Goal: Transaction & Acquisition: Purchase product/service

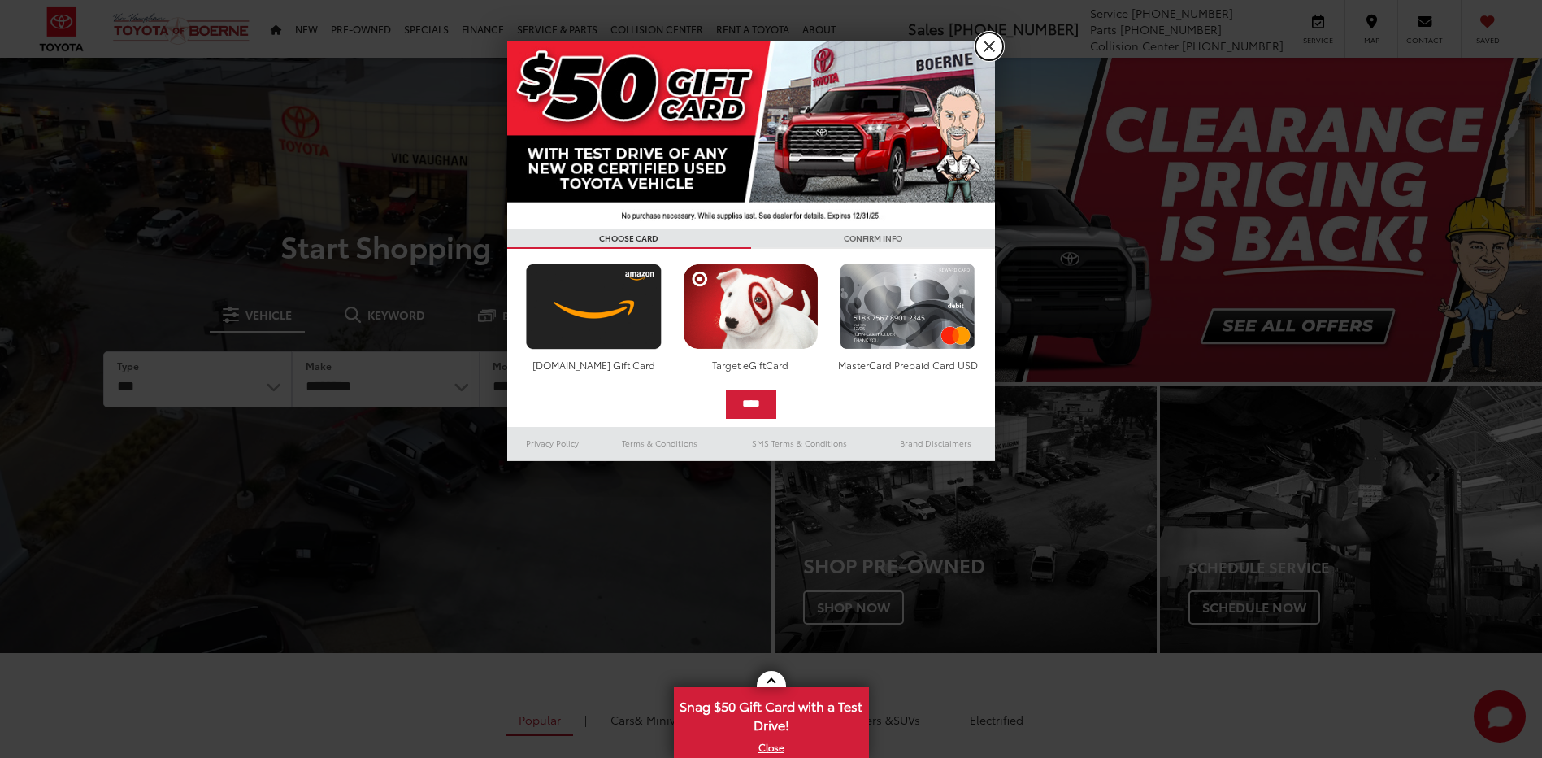
click at [1002, 48] on link "X" at bounding box center [989, 47] width 28 height 28
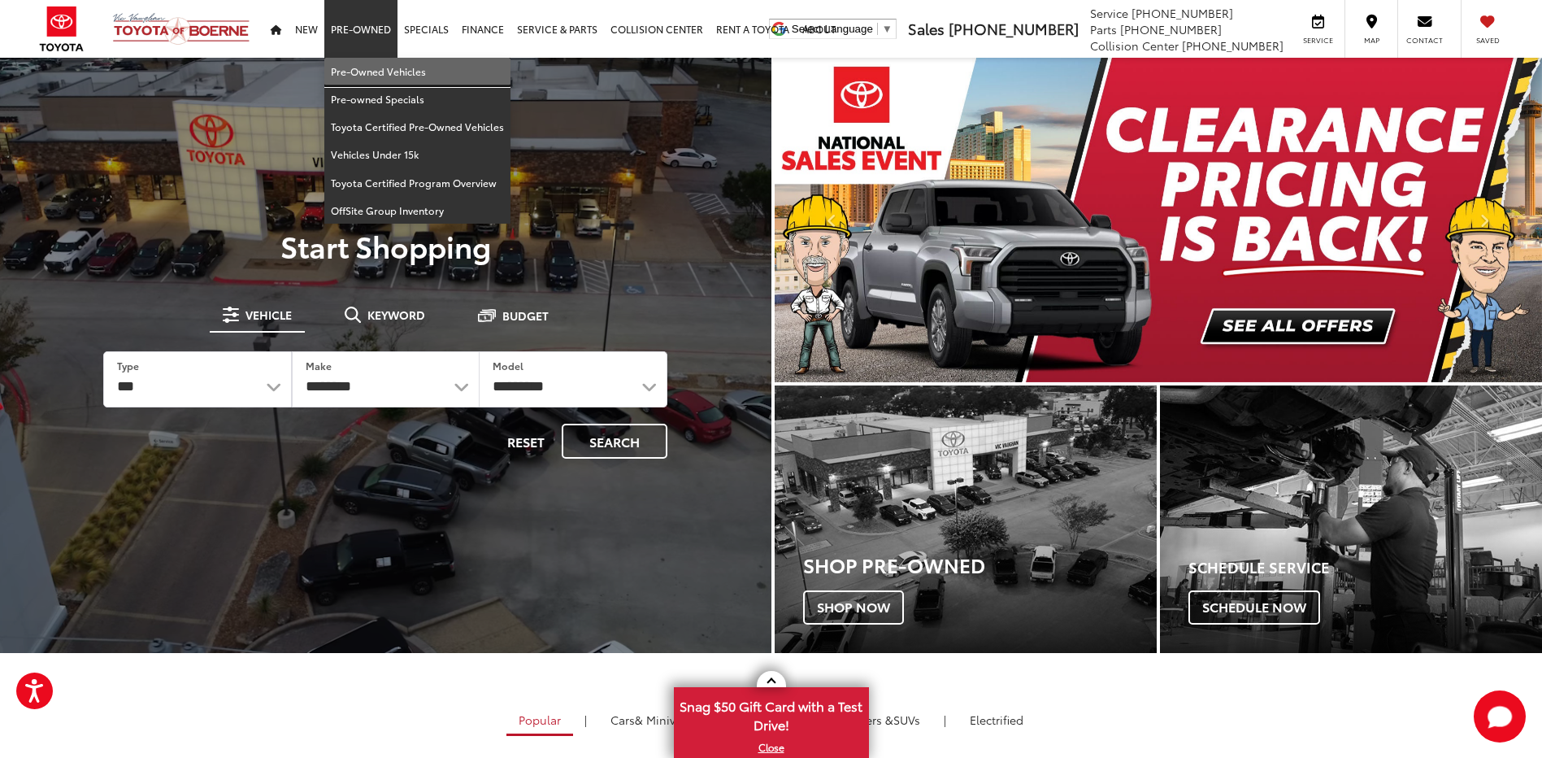
click at [383, 68] on link "Pre-Owned Vehicles" at bounding box center [417, 72] width 186 height 28
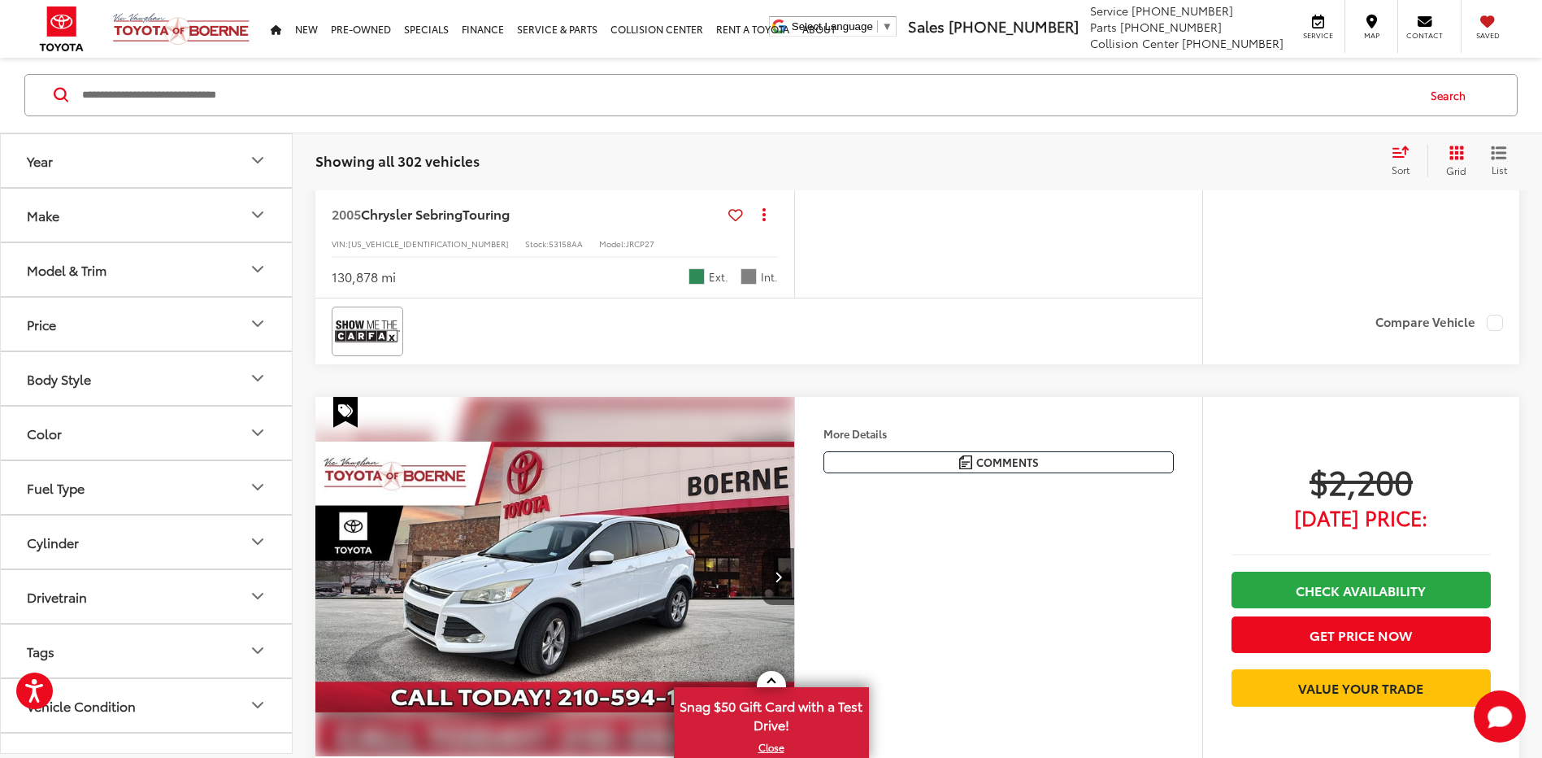
scroll to position [1192, 0]
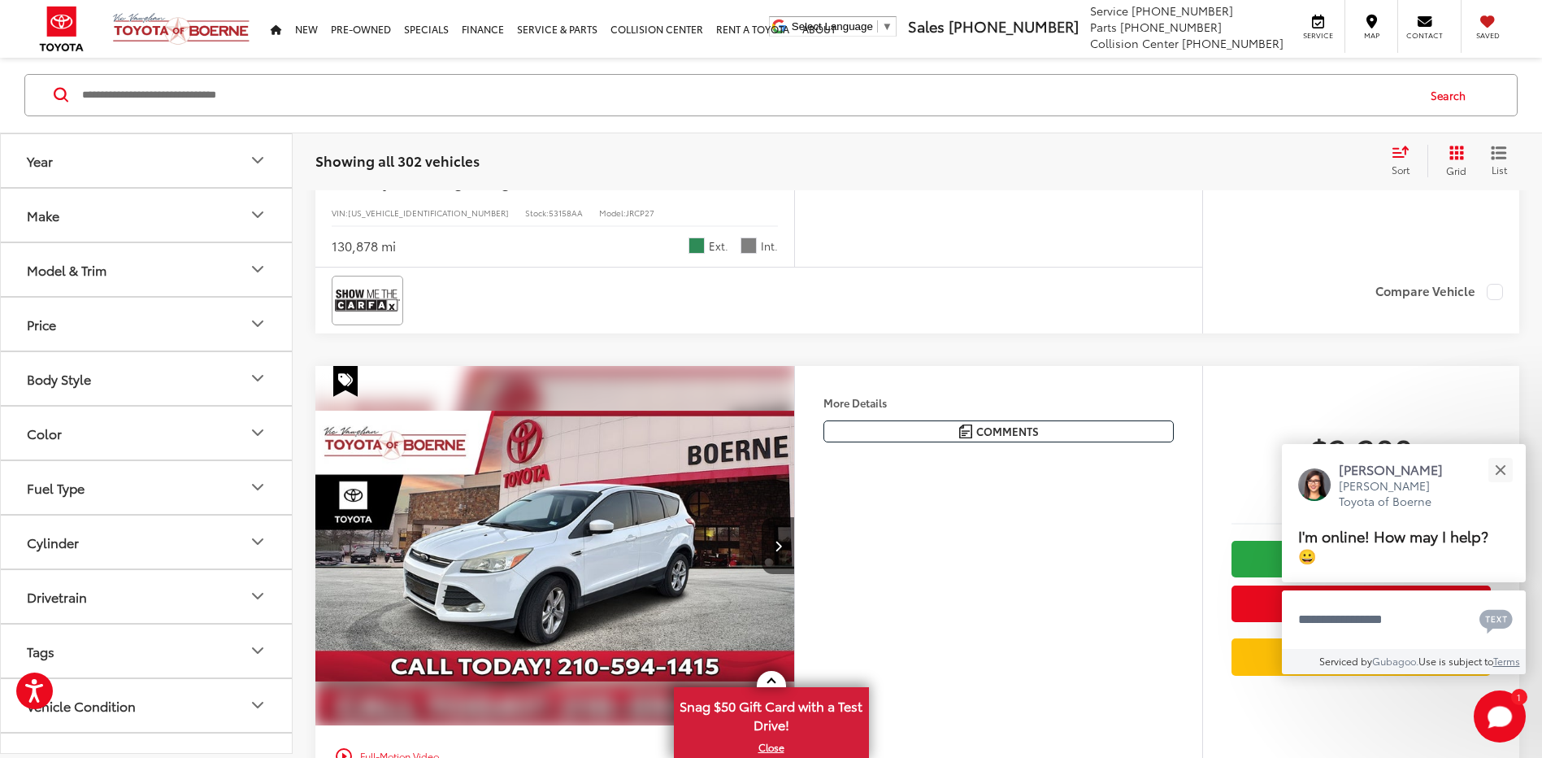
click at [263, 222] on icon "Make" at bounding box center [258, 216] width 20 height 20
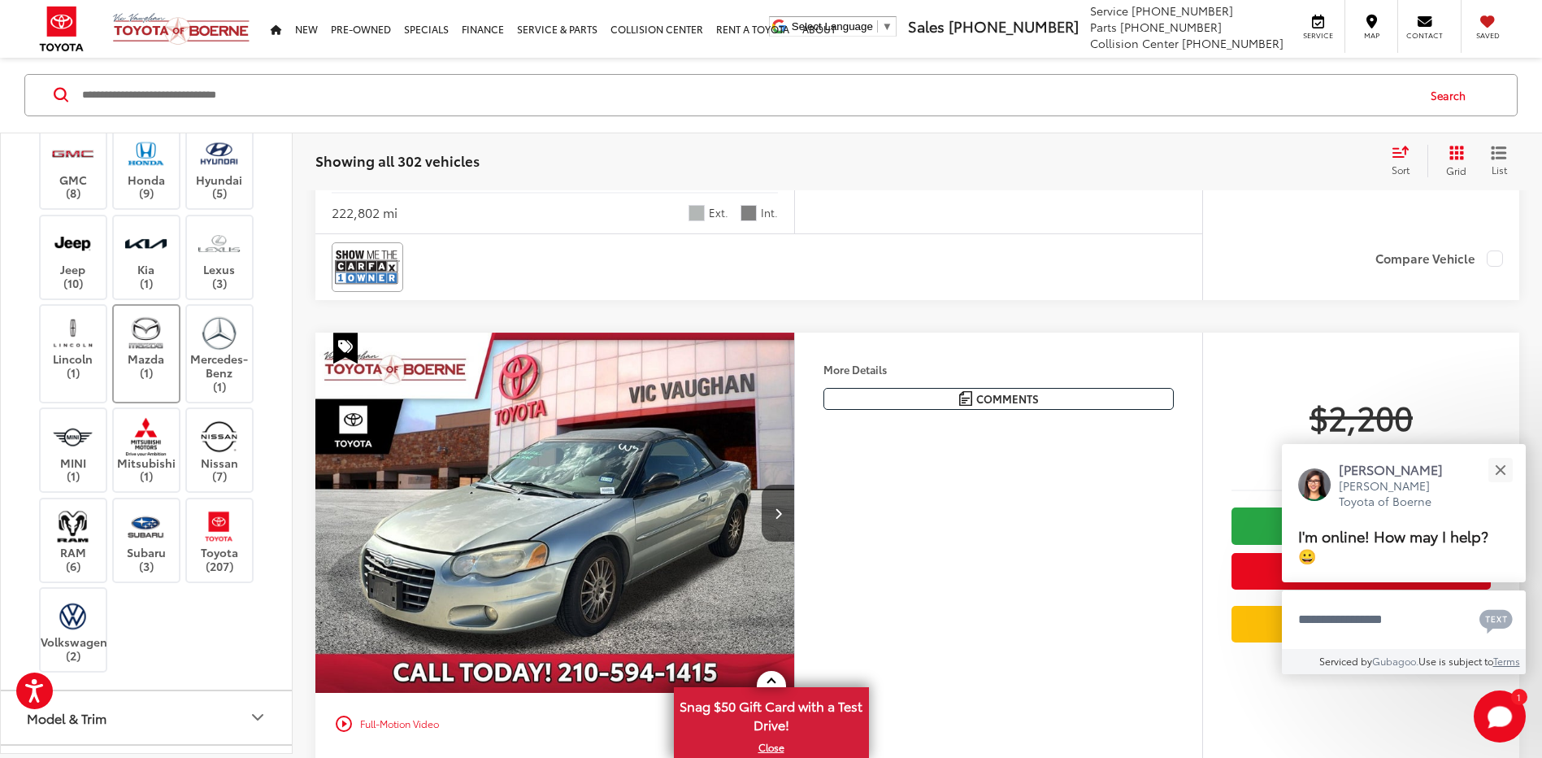
scroll to position [0, 0]
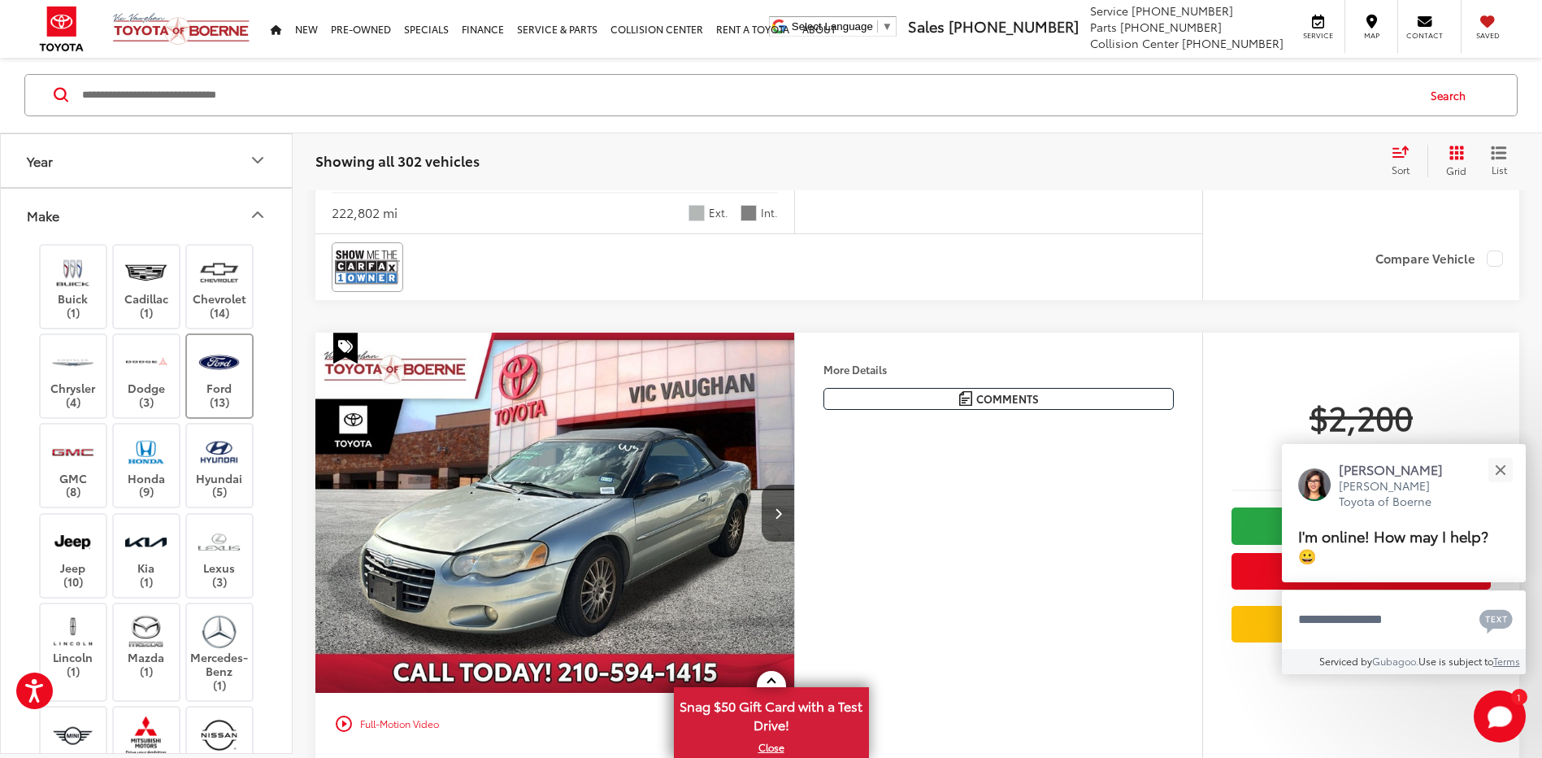
click at [224, 367] on img at bounding box center [219, 362] width 45 height 38
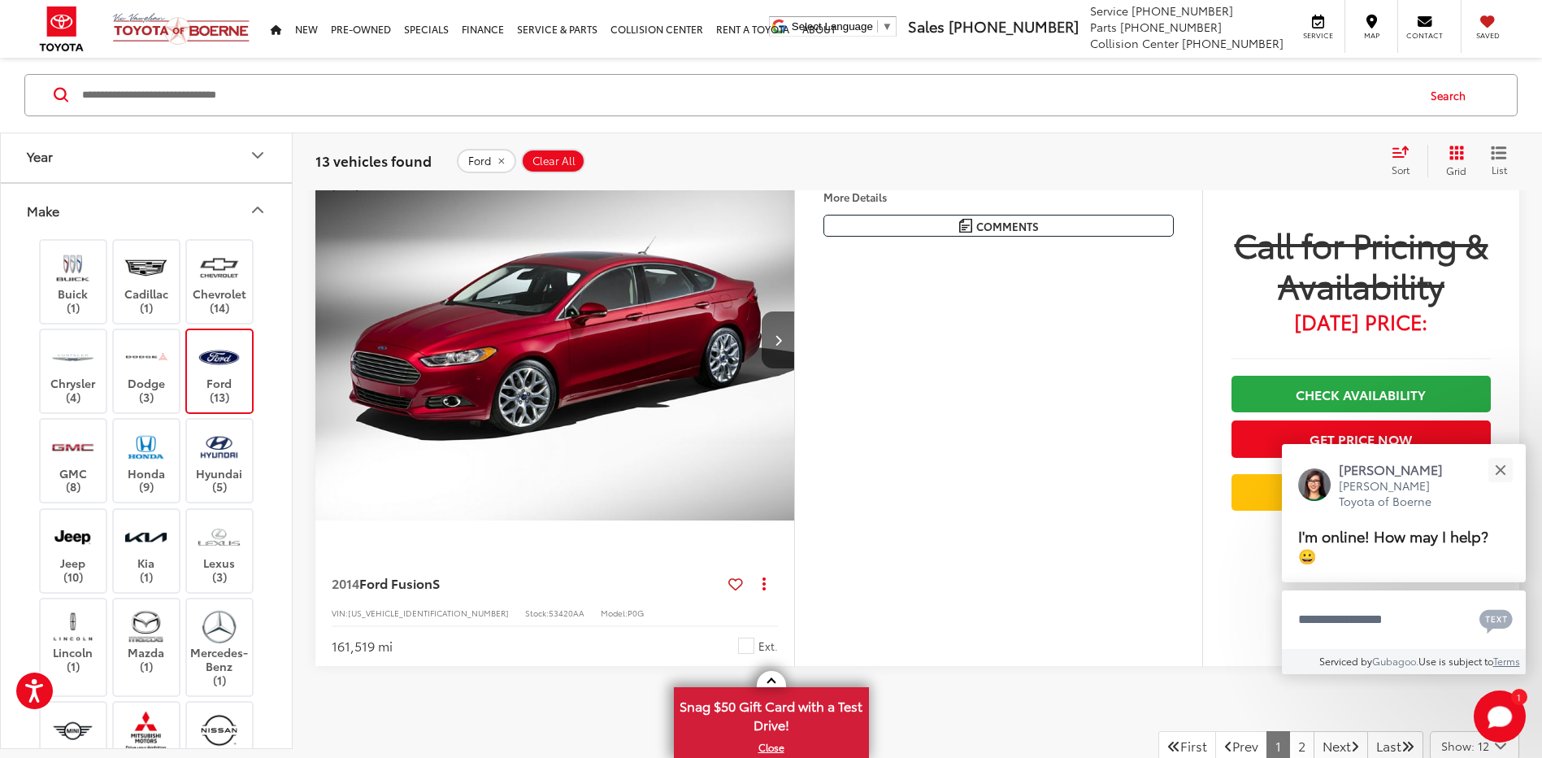
scroll to position [6370, 0]
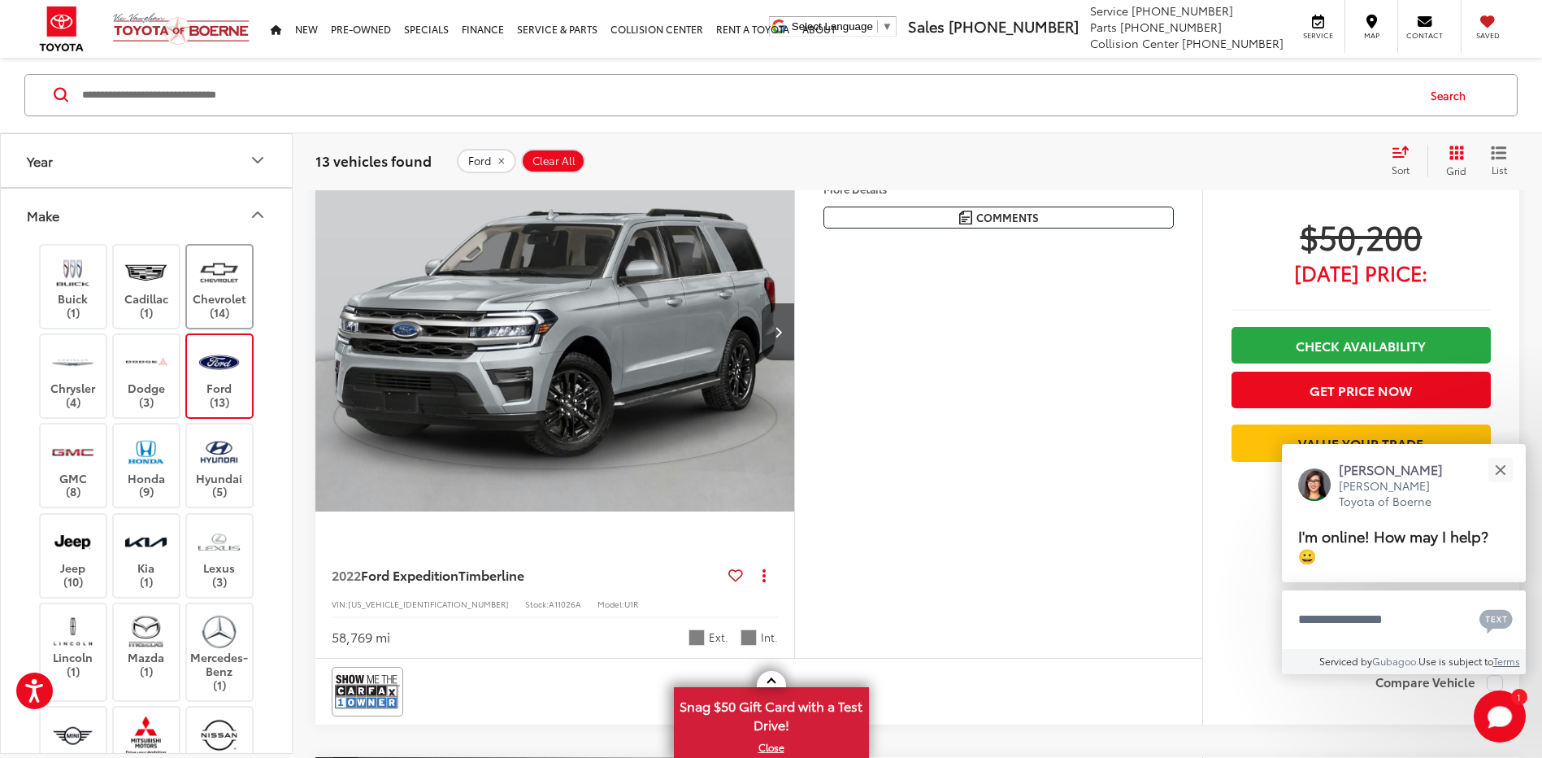
click at [239, 277] on img at bounding box center [219, 273] width 45 height 38
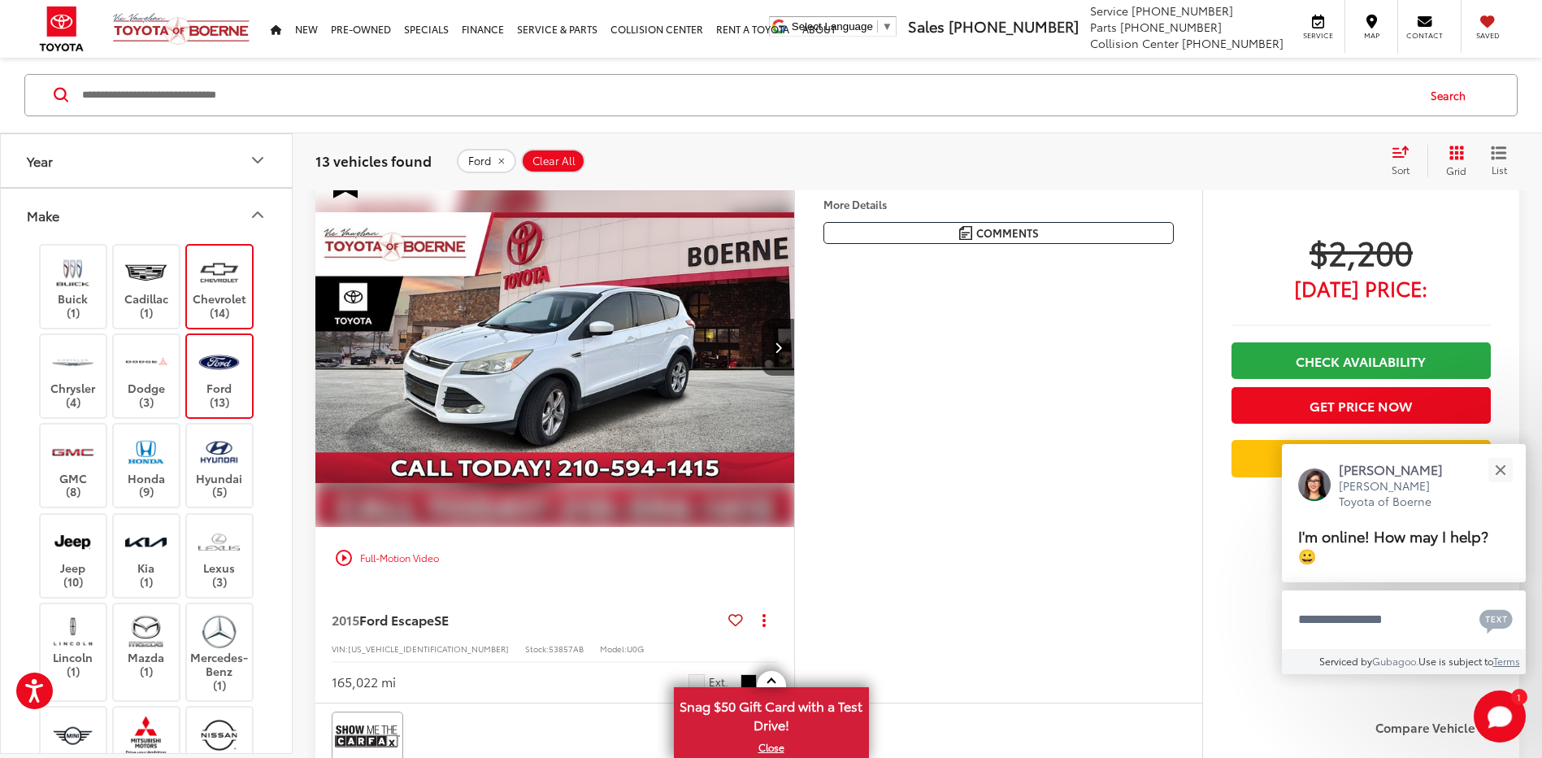
scroll to position [102, 0]
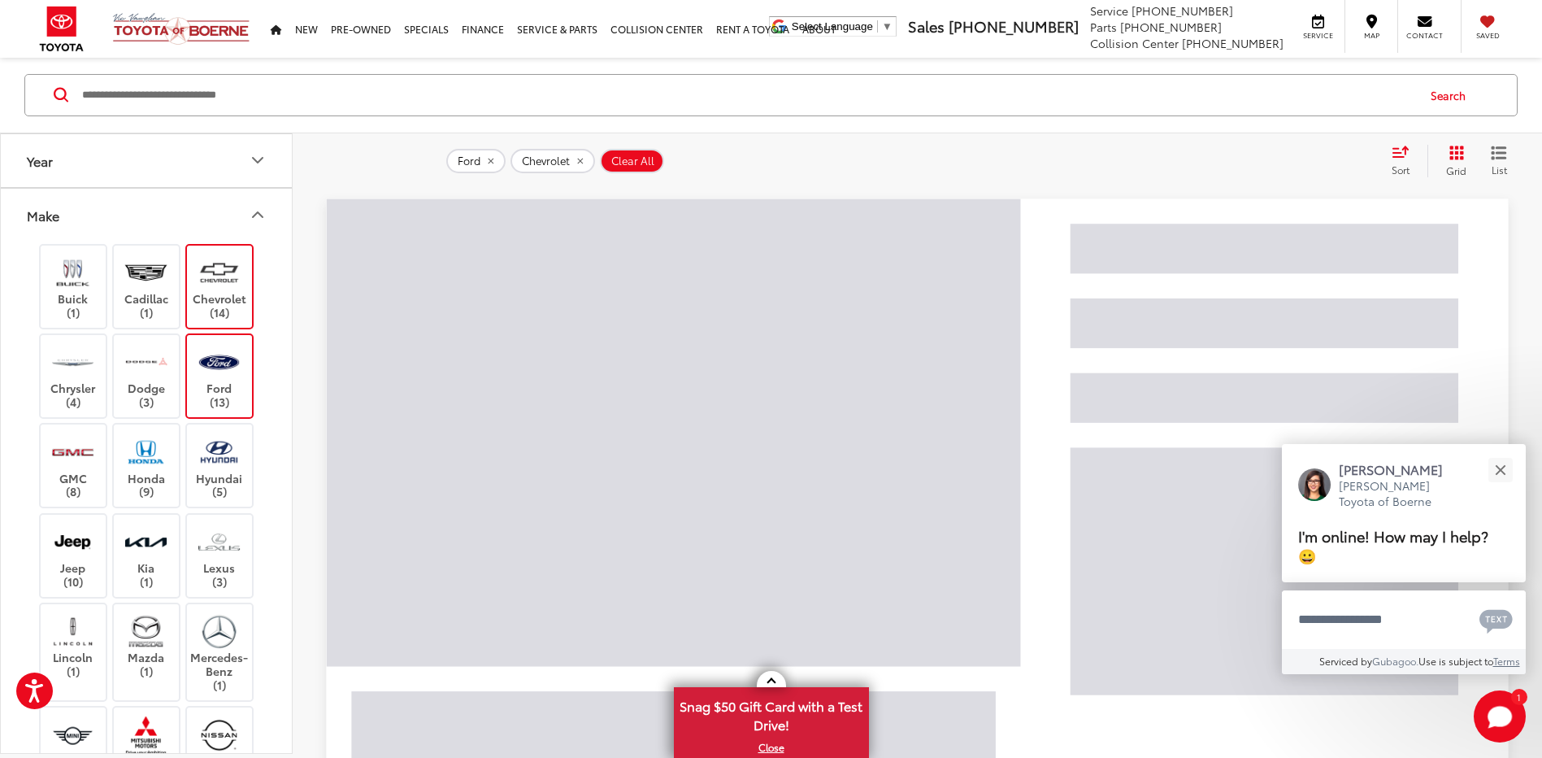
click at [246, 376] on label "Ford (13)" at bounding box center [220, 376] width 66 height 66
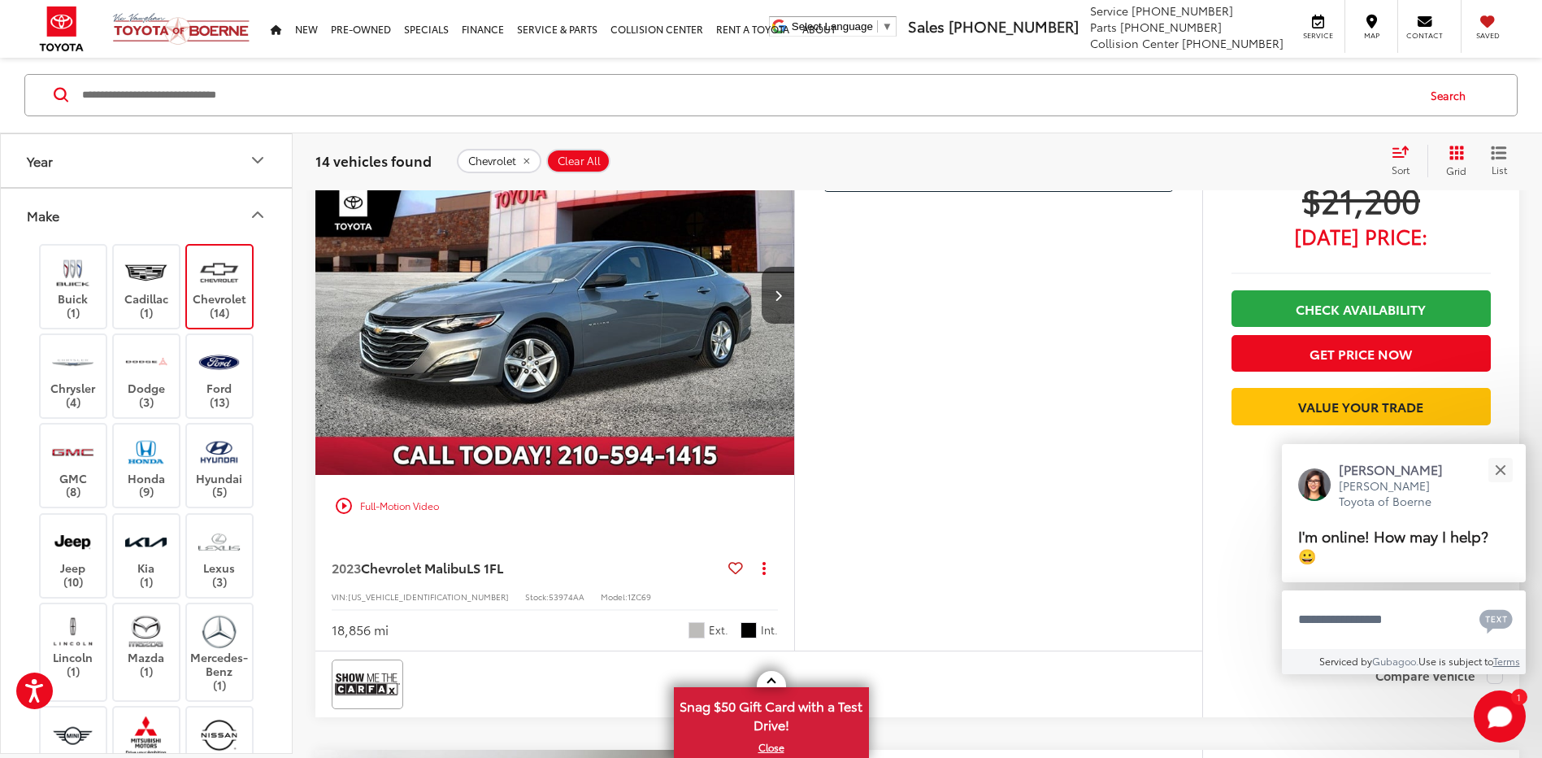
scroll to position [3875, 0]
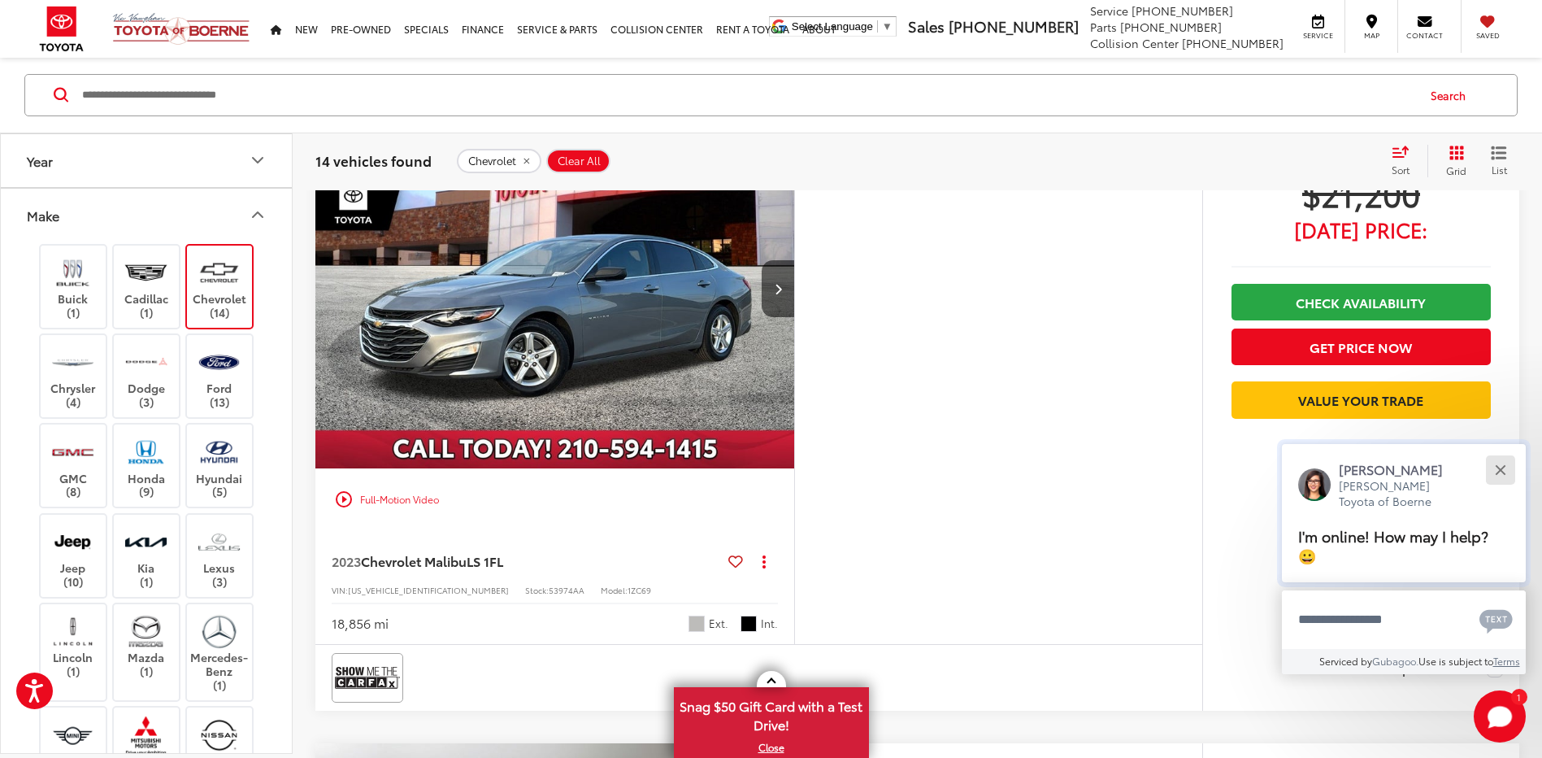
click at [1505, 467] on button "Close" at bounding box center [1500, 469] width 35 height 35
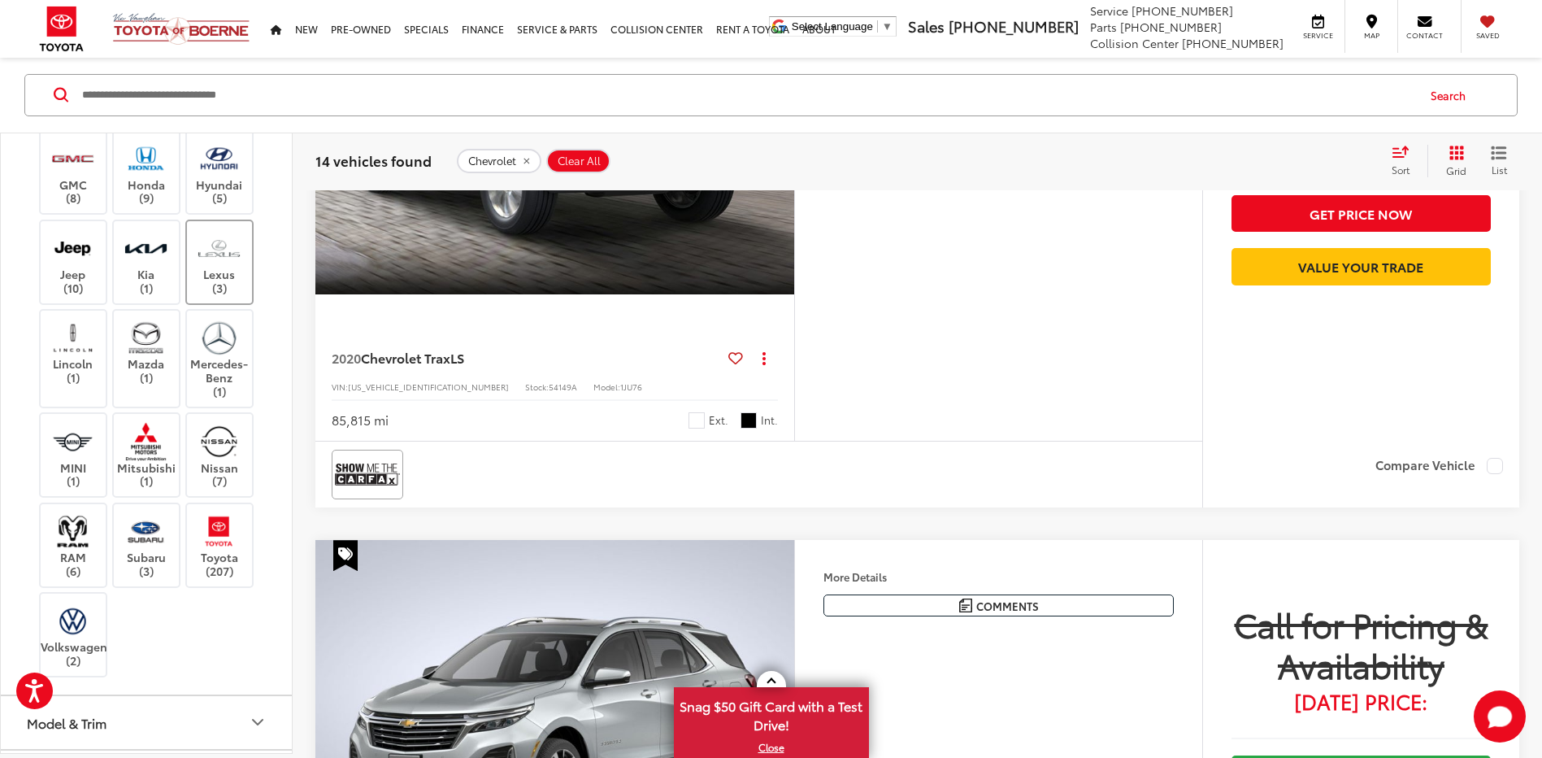
scroll to position [298, 0]
click at [229, 541] on img at bounding box center [219, 526] width 45 height 38
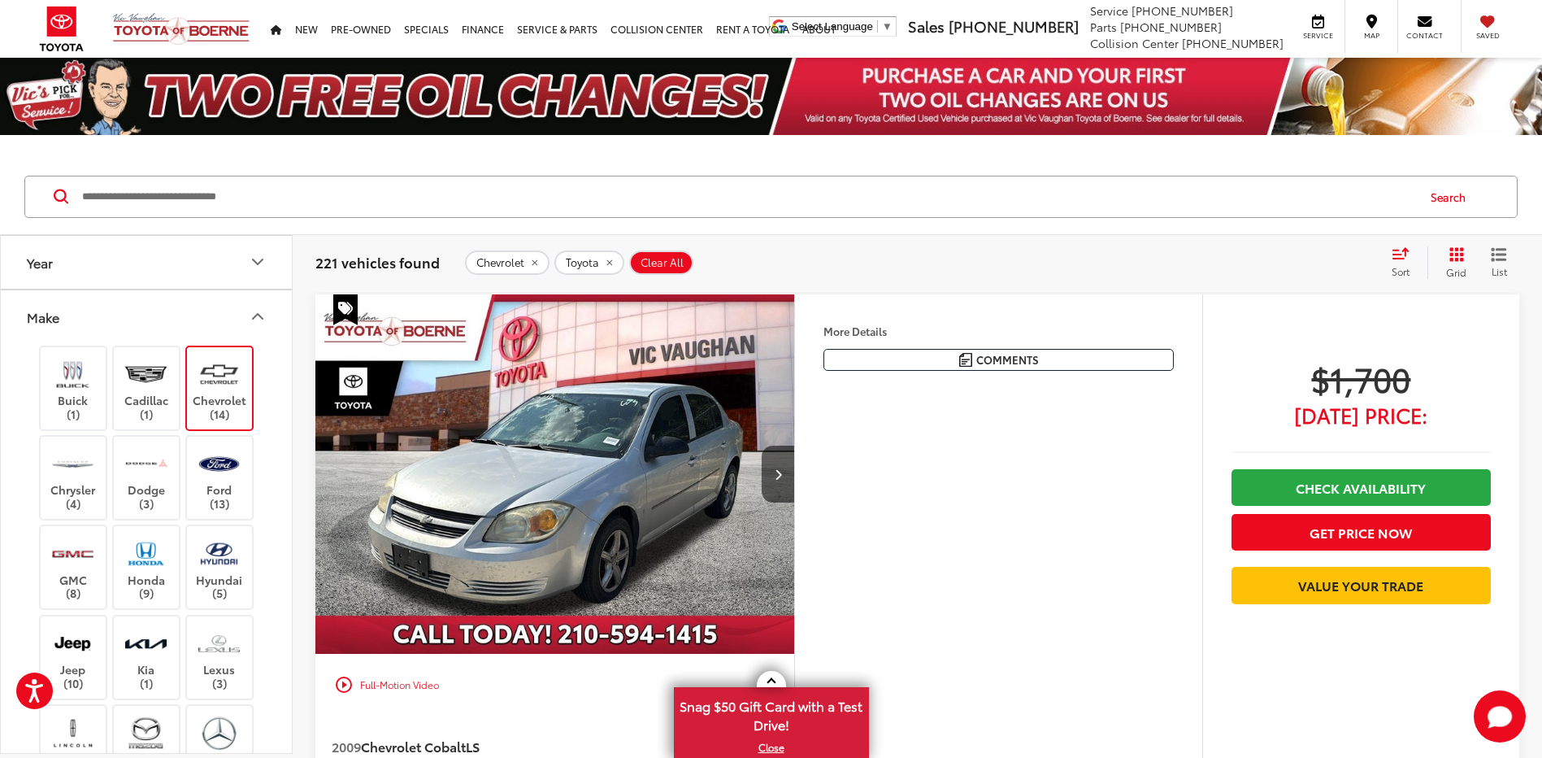
click at [245, 355] on label "Chevrolet (14)" at bounding box center [220, 388] width 66 height 66
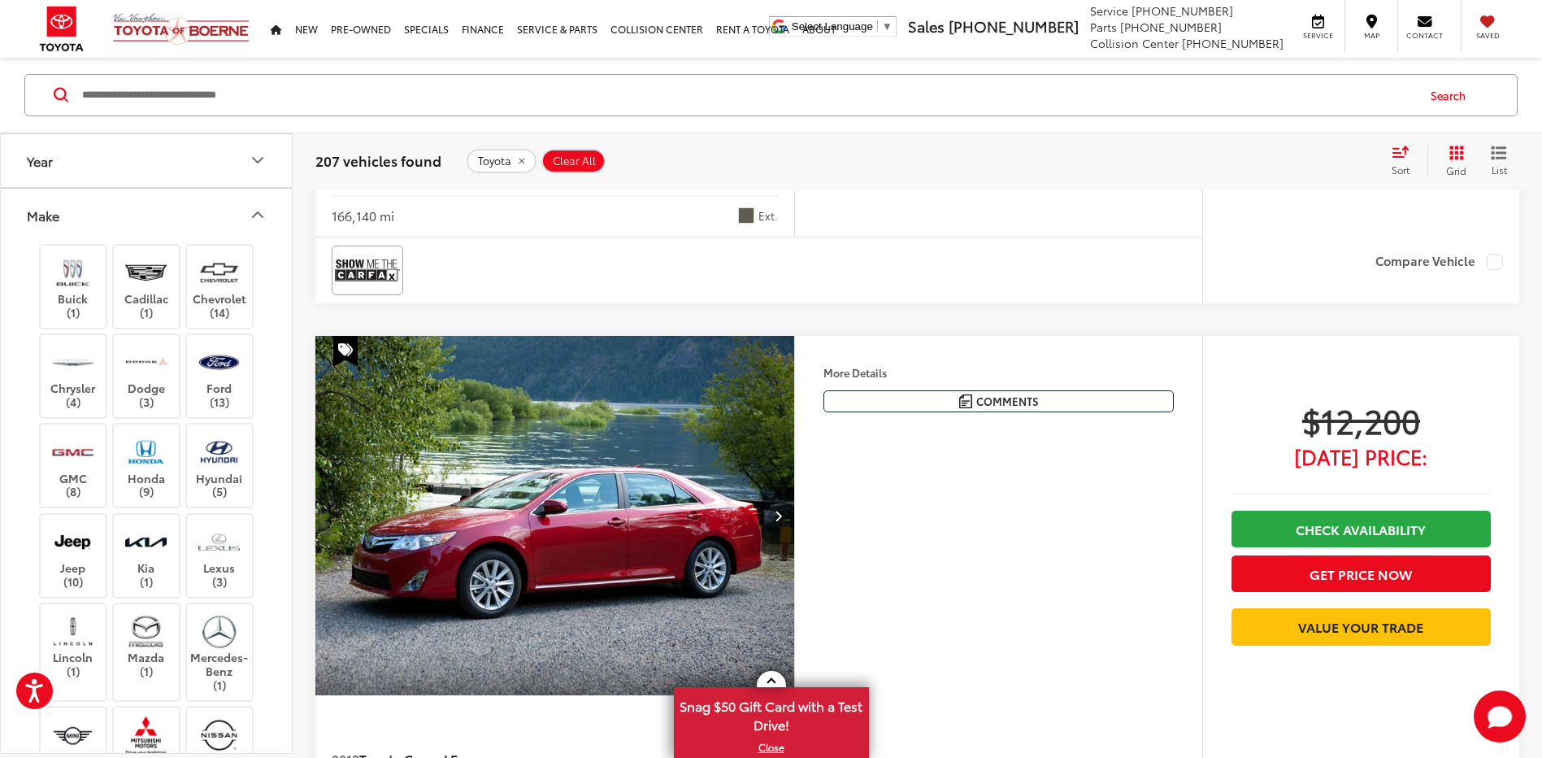
scroll to position [1192, 0]
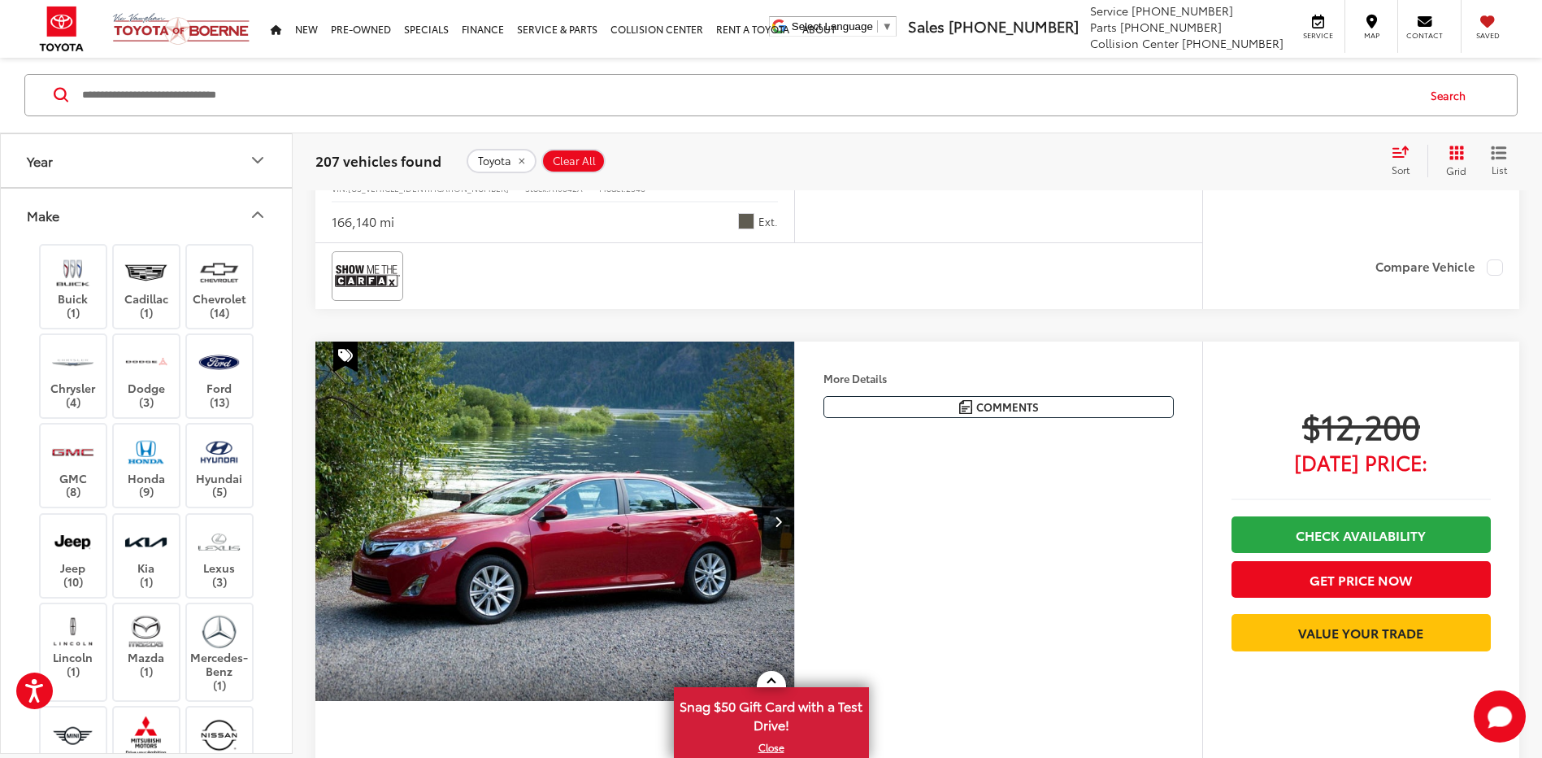
click at [606, 537] on img "2012 Toyota Camry LE 0" at bounding box center [555, 521] width 481 height 361
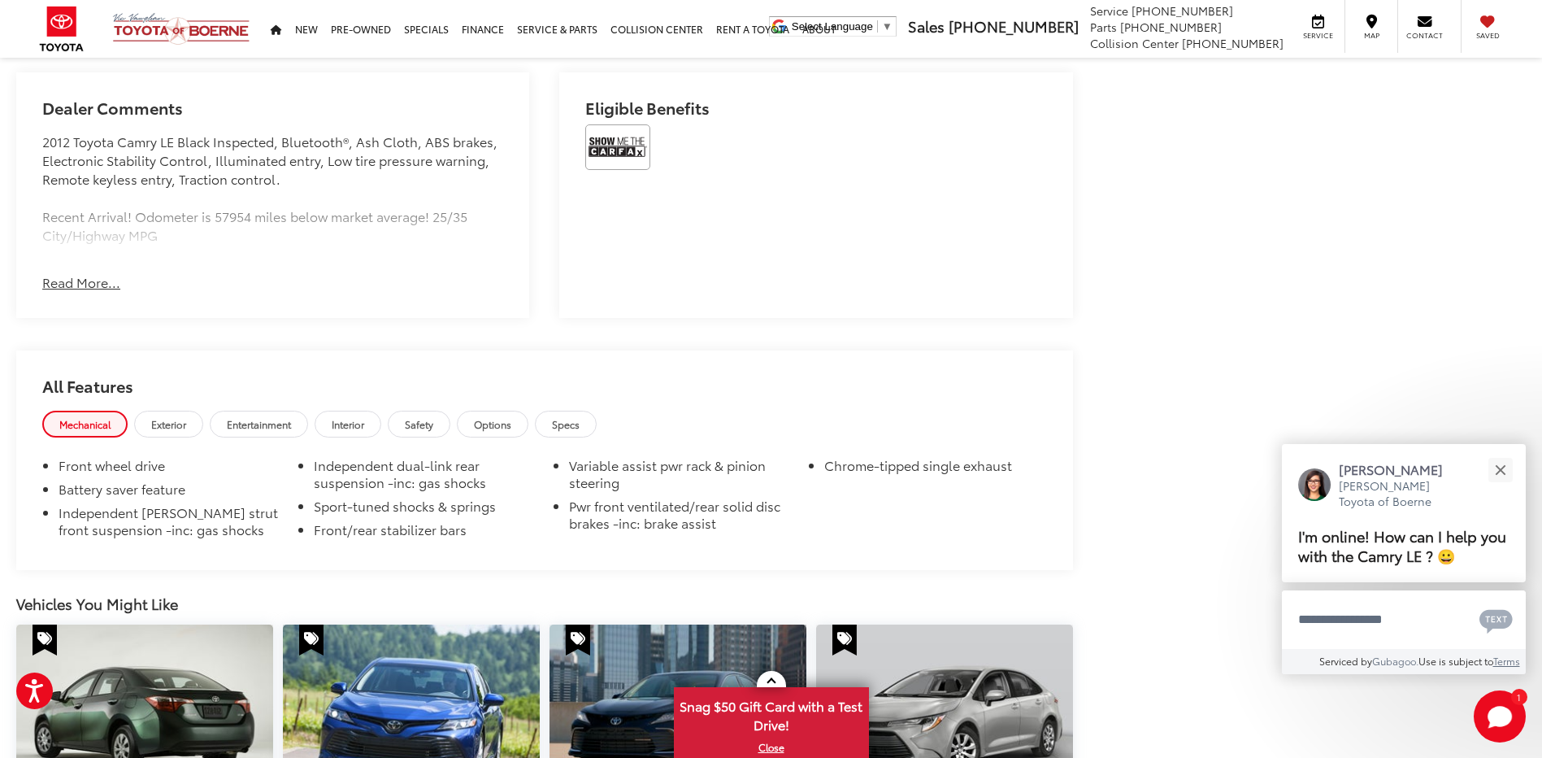
scroll to position [983, 0]
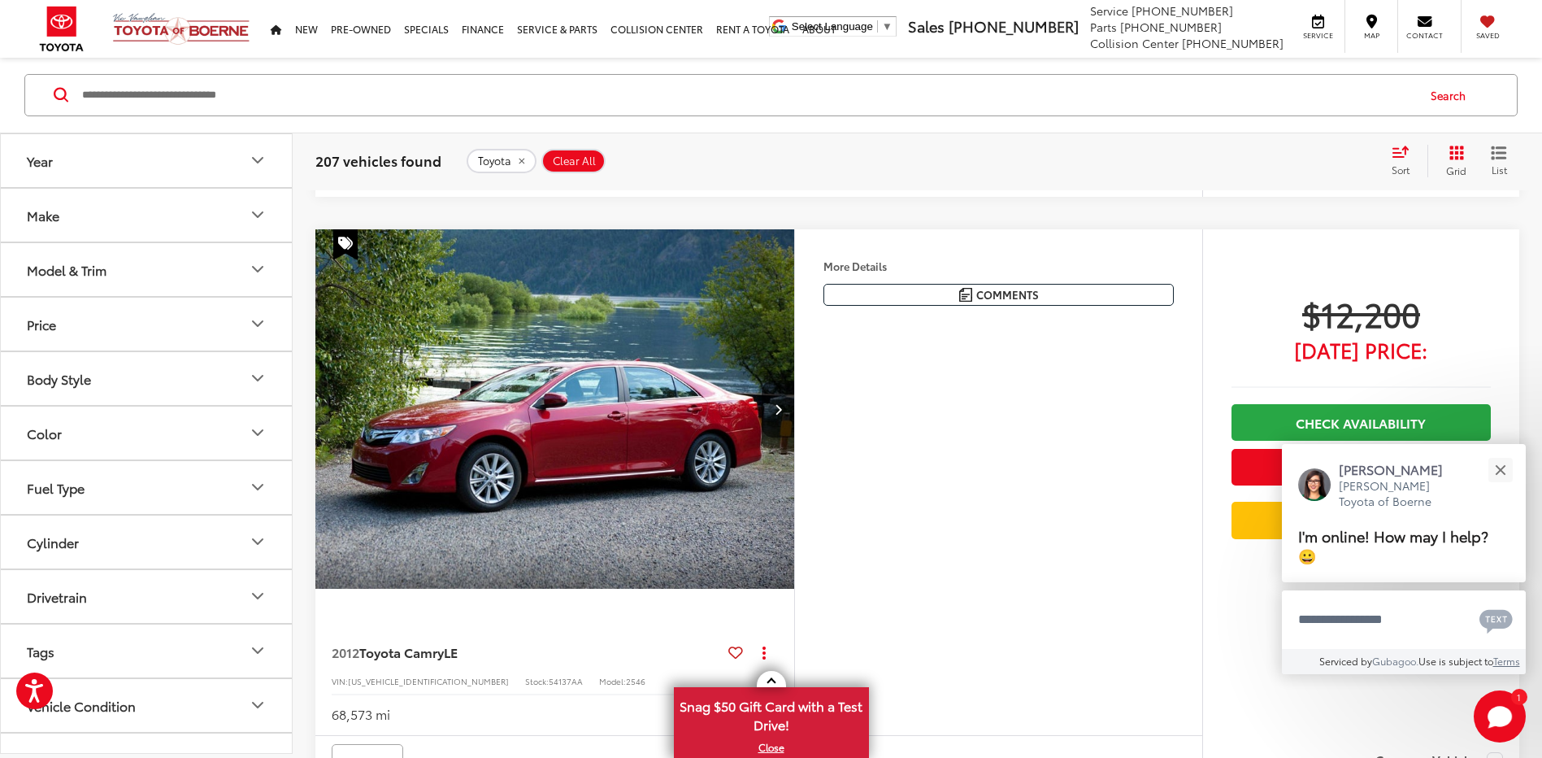
scroll to position [1323, 0]
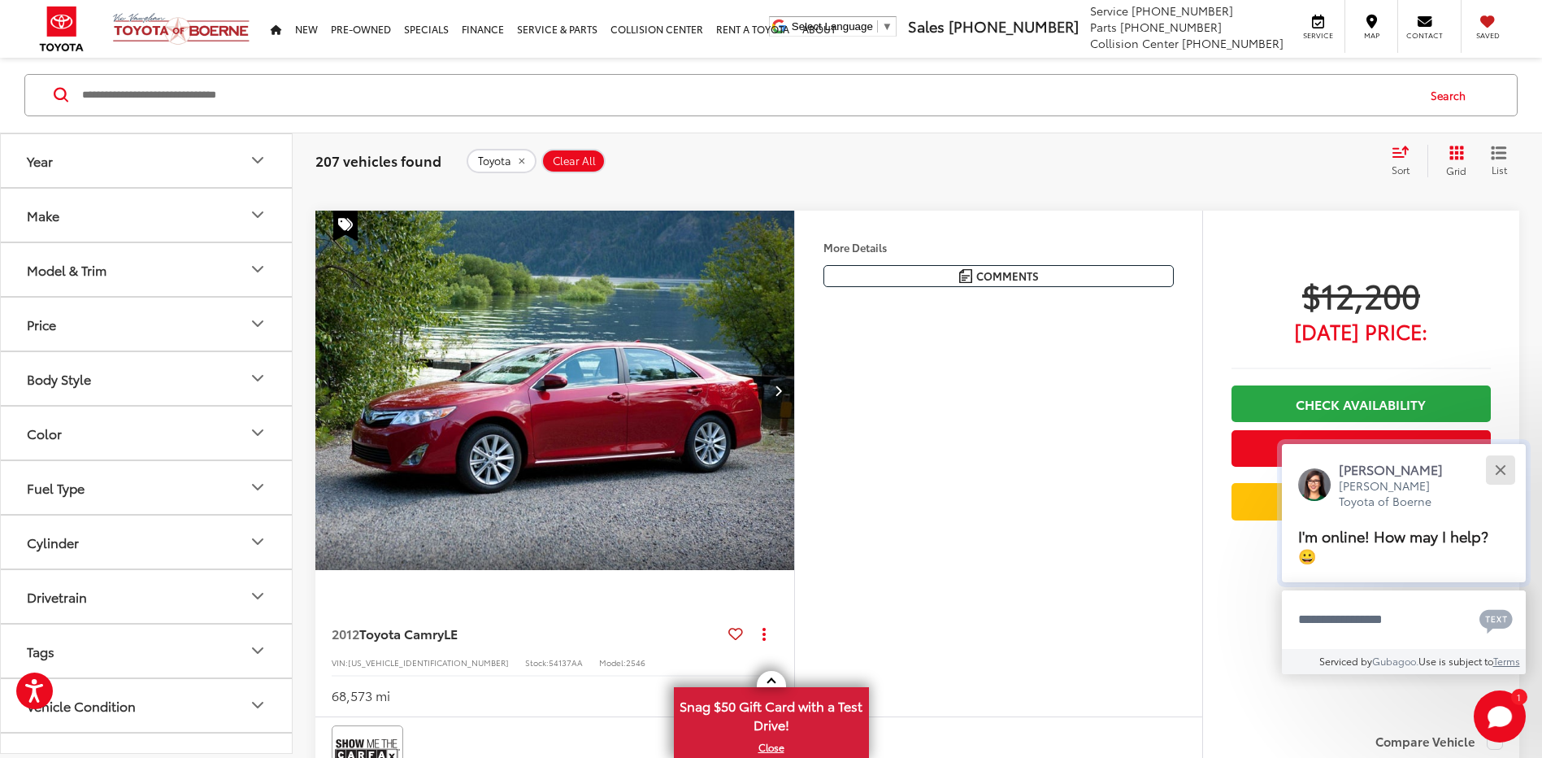
click at [1502, 470] on div "Close" at bounding box center [1500, 469] width 11 height 11
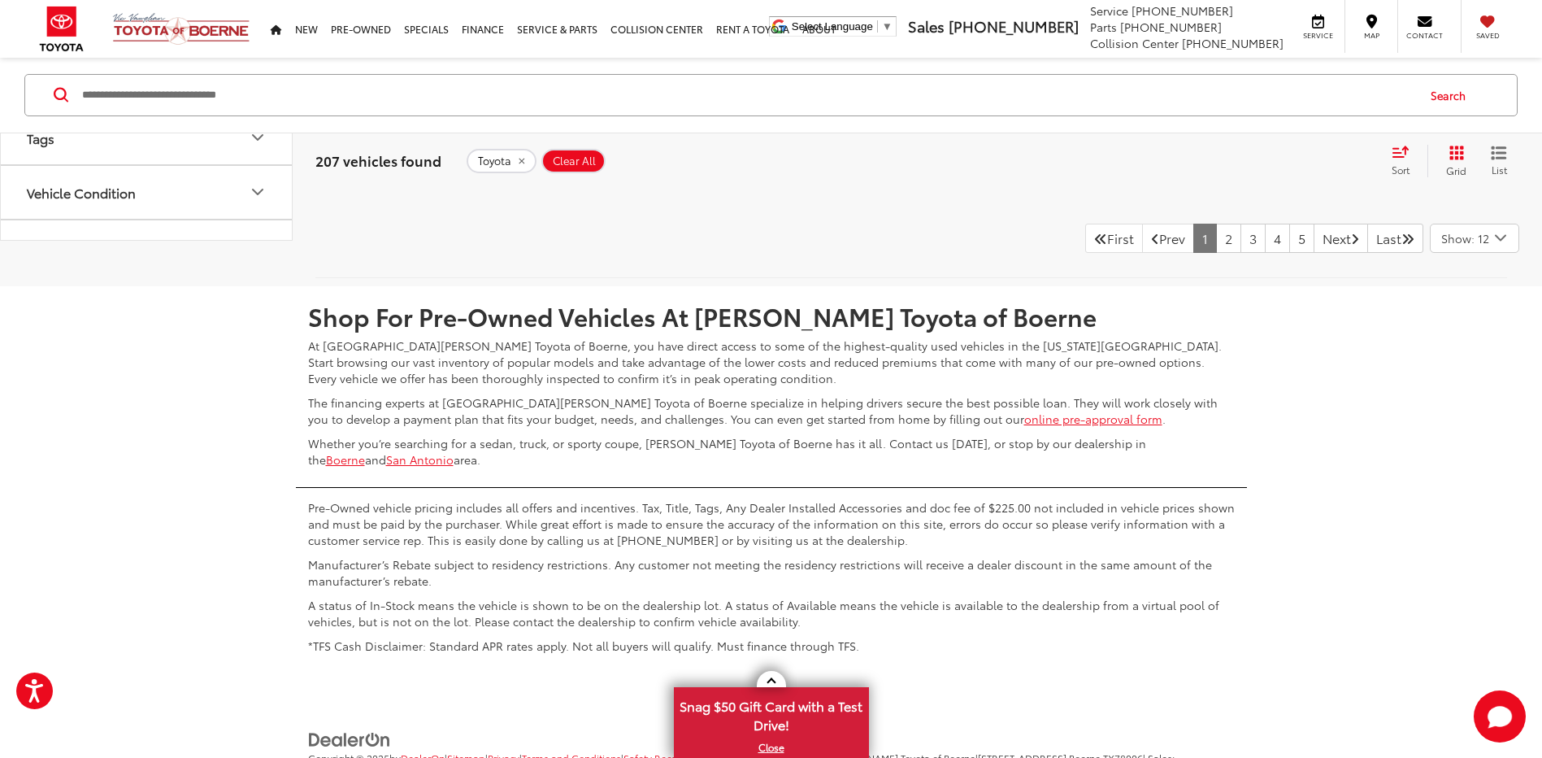
scroll to position [7582, 0]
